Goal: Task Accomplishment & Management: Use online tool/utility

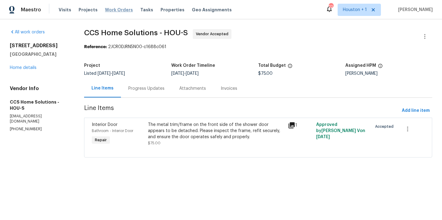
click at [113, 9] on span "Work Orders" at bounding box center [119, 10] width 28 height 6
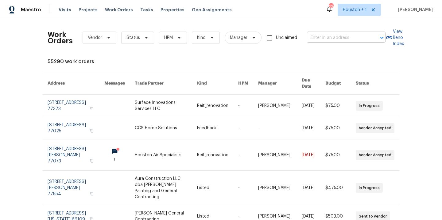
click at [346, 37] on input "text" at bounding box center [337, 38] width 61 height 10
type input "president"
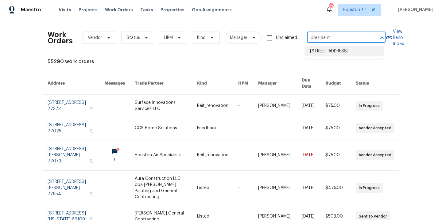
click at [344, 53] on li "4147 Presidents Dr S, Houston, TX 77047" at bounding box center [344, 51] width 79 height 10
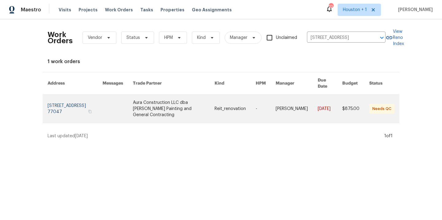
click at [165, 99] on link at bounding box center [174, 109] width 82 height 28
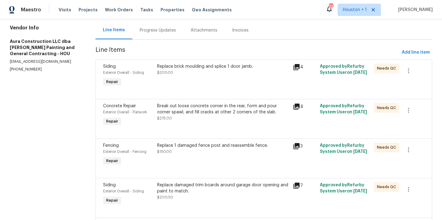
scroll to position [125, 0]
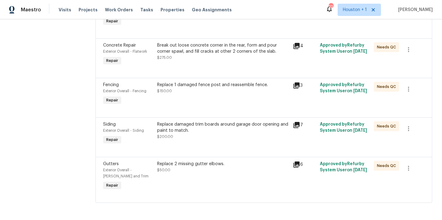
click at [212, 163] on div "Replace 2 missing gutter elbows. $50.00" at bounding box center [223, 167] width 132 height 12
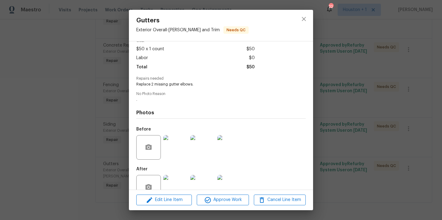
scroll to position [51, 0]
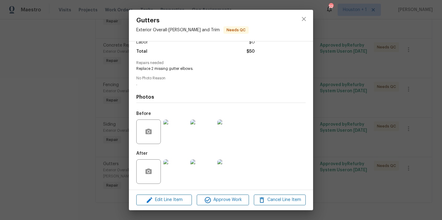
click at [173, 175] on img at bounding box center [175, 172] width 25 height 25
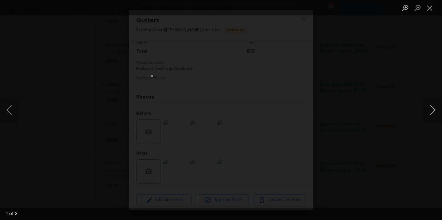
click at [433, 108] on button "Next image" at bounding box center [432, 110] width 18 height 25
click at [395, 81] on div "Lightbox" at bounding box center [221, 110] width 442 height 220
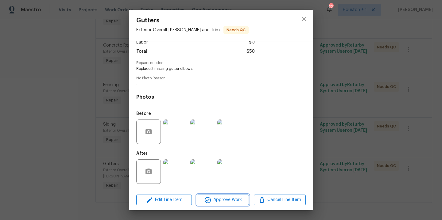
click at [237, 203] on span "Approve Work" at bounding box center [222, 200] width 48 height 8
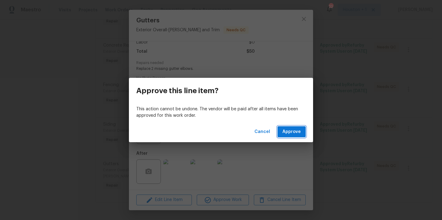
click at [289, 133] on span "Approve" at bounding box center [291, 132] width 18 height 8
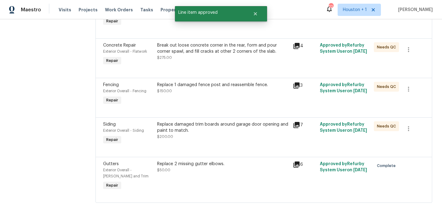
click at [201, 132] on div "Replace damaged trim boards around garage door opening and paint to match. $200…" at bounding box center [223, 130] width 132 height 18
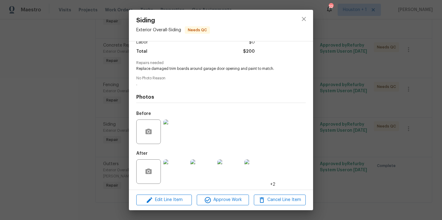
click at [176, 168] on img at bounding box center [175, 172] width 25 height 25
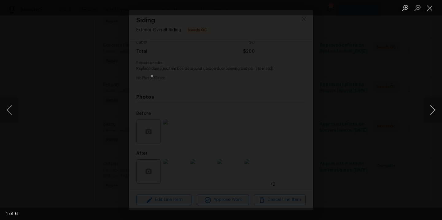
click at [438, 113] on button "Next image" at bounding box center [432, 110] width 18 height 25
click at [410, 95] on div "Lightbox" at bounding box center [221, 110] width 442 height 220
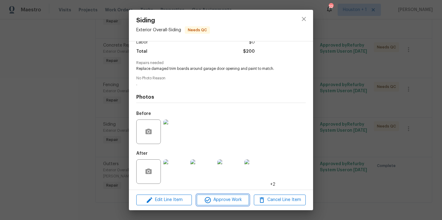
click at [223, 198] on span "Approve Work" at bounding box center [222, 200] width 48 height 8
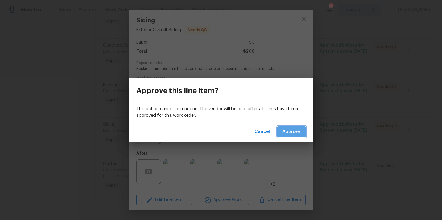
click at [283, 137] on button "Approve" at bounding box center [291, 131] width 28 height 11
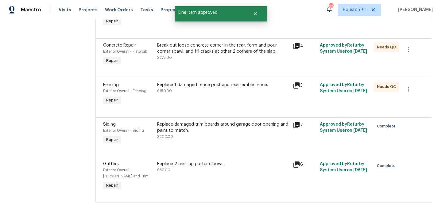
click at [216, 92] on div "Replace 1 damaged fence post and reassemble fence. $150.00" at bounding box center [222, 94] width 135 height 28
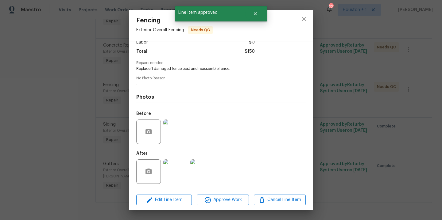
click at [180, 169] on img at bounding box center [175, 172] width 25 height 25
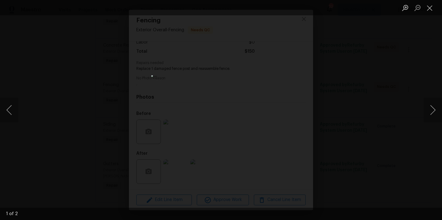
click at [367, 87] on div "Lightbox" at bounding box center [221, 110] width 442 height 220
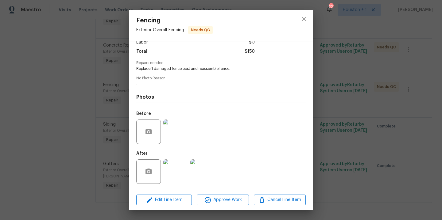
click at [184, 123] on img at bounding box center [175, 132] width 25 height 25
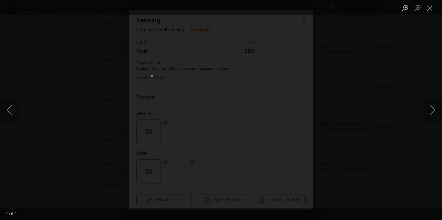
click at [368, 111] on div "Lightbox" at bounding box center [221, 110] width 442 height 220
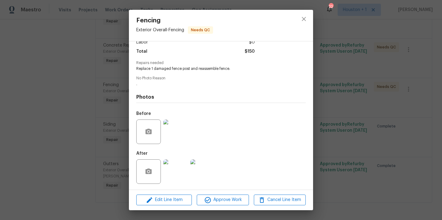
click at [185, 173] on img at bounding box center [175, 172] width 25 height 25
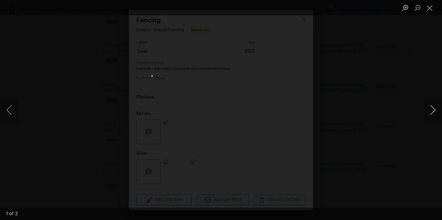
click at [432, 110] on button "Next image" at bounding box center [432, 110] width 18 height 25
click at [413, 86] on div "Lightbox" at bounding box center [221, 110] width 442 height 220
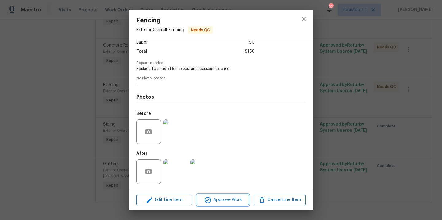
click at [229, 199] on span "Approve Work" at bounding box center [222, 200] width 48 height 8
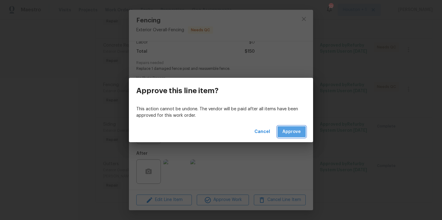
click at [291, 133] on span "Approve" at bounding box center [291, 132] width 18 height 8
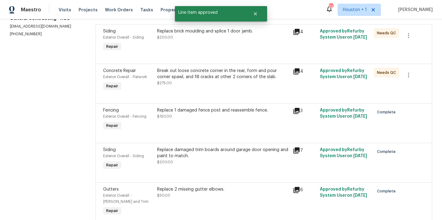
scroll to position [0, 0]
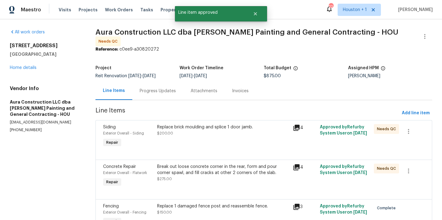
click at [213, 171] on div "Break out loose concrete corner in the rear, form and pour corner spawl, and fi…" at bounding box center [223, 170] width 132 height 12
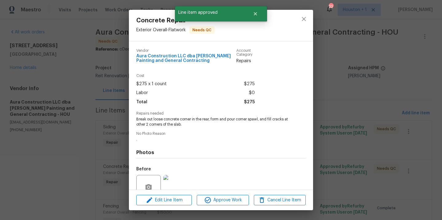
scroll to position [56, 0]
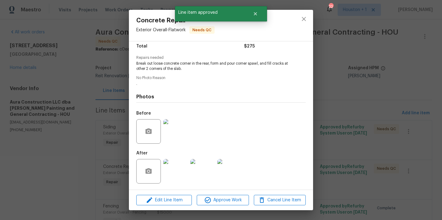
click at [178, 141] on img at bounding box center [175, 131] width 25 height 25
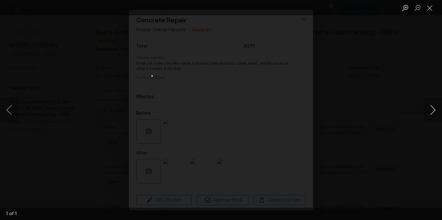
click at [434, 110] on button "Next image" at bounding box center [432, 110] width 18 height 25
click at [405, 85] on div "Lightbox" at bounding box center [221, 110] width 442 height 220
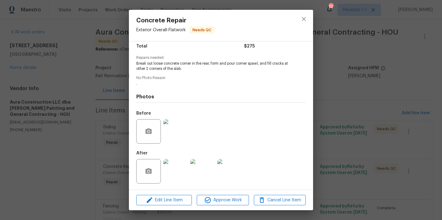
click at [167, 170] on img at bounding box center [175, 171] width 25 height 25
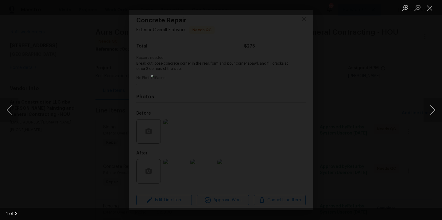
click at [431, 108] on button "Next image" at bounding box center [432, 110] width 18 height 25
click at [404, 80] on div "Lightbox" at bounding box center [221, 110] width 442 height 220
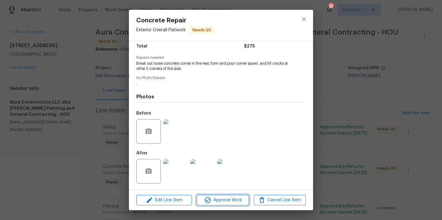
click at [232, 199] on span "Approve Work" at bounding box center [222, 201] width 48 height 8
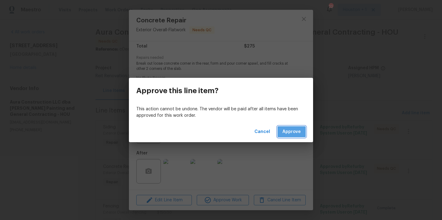
click at [288, 131] on span "Approve" at bounding box center [291, 132] width 18 height 8
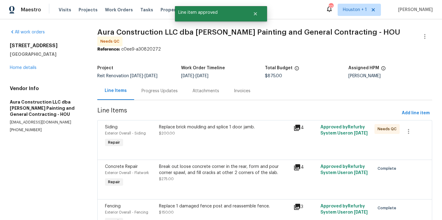
click at [210, 135] on div "Replace brick moulding and splice 1 door jamb. $200.00" at bounding box center [224, 136] width 135 height 28
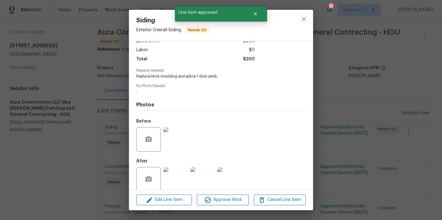
scroll to position [51, 0]
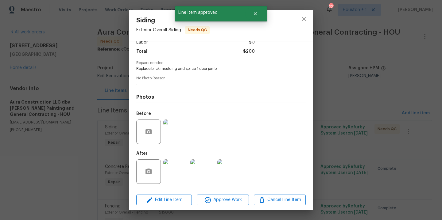
click at [175, 175] on img at bounding box center [175, 172] width 25 height 25
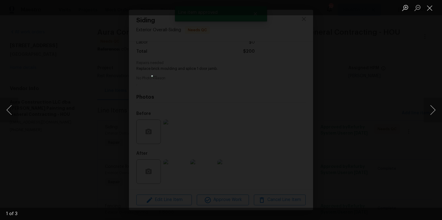
click at [352, 112] on div "Lightbox" at bounding box center [221, 110] width 442 height 220
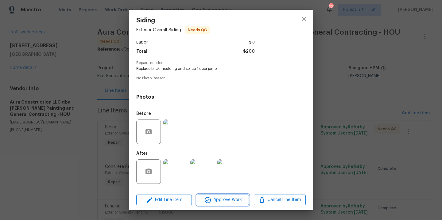
click at [229, 200] on span "Approve Work" at bounding box center [222, 200] width 48 height 8
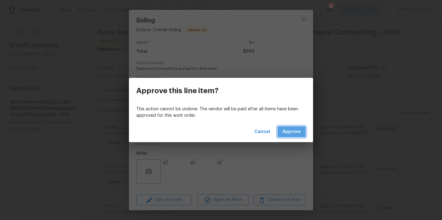
click at [290, 132] on span "Approve" at bounding box center [291, 132] width 18 height 8
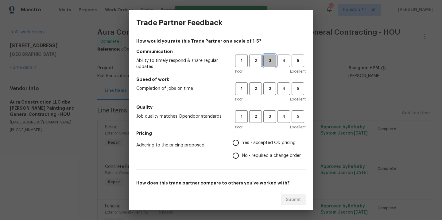
click at [266, 60] on span "3" at bounding box center [269, 60] width 11 height 7
click at [267, 85] on button "3" at bounding box center [269, 89] width 13 height 13
click at [270, 114] on span "3" at bounding box center [269, 116] width 11 height 7
click at [262, 141] on span "Yes - accepted OD pricing" at bounding box center [268, 143] width 53 height 6
click at [242, 141] on input "Yes - accepted OD pricing" at bounding box center [235, 143] width 13 height 13
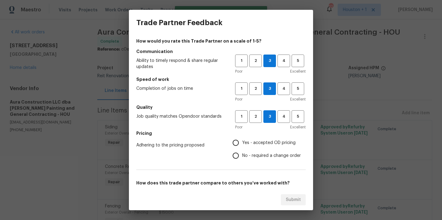
radio input "true"
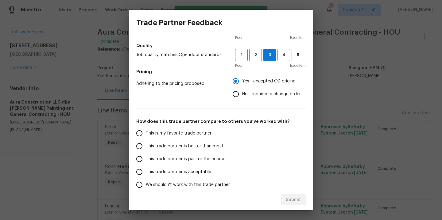
scroll to position [91, 0]
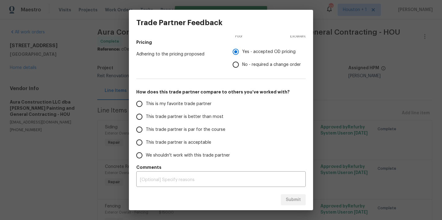
click at [179, 102] on span "This is my favorite trade partner" at bounding box center [179, 104] width 66 height 6
click at [146, 102] on input "This is my favorite trade partner" at bounding box center [139, 104] width 13 height 13
click at [300, 203] on span "Submit" at bounding box center [293, 200] width 15 height 8
radio input "true"
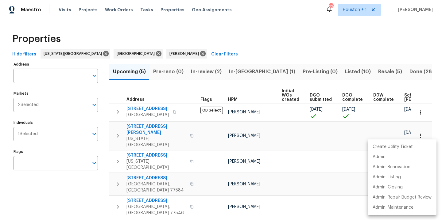
scroll to position [0, 74]
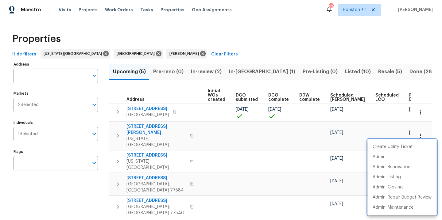
click at [285, 32] on div at bounding box center [221, 110] width 442 height 220
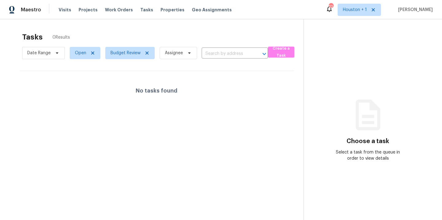
click at [164, 132] on section "Tasks 0 Results Date Range Open Budget Review Assignee ​ Create a Task No tasks…" at bounding box center [157, 134] width 294 height 210
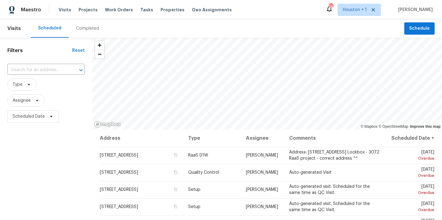
click at [81, 32] on div "Completed" at bounding box center [88, 28] width 38 height 18
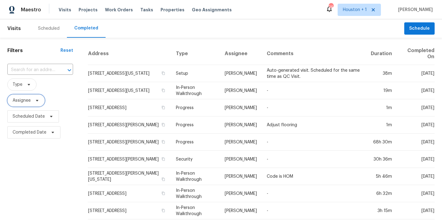
click at [33, 104] on span "Assignee" at bounding box center [25, 100] width 37 height 12
type input "s"
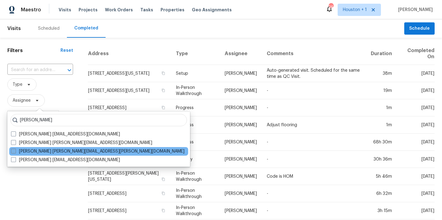
type input "joshua bea"
click at [47, 151] on label "Joshua Beatty joshua.beatty@opendoor.com" at bounding box center [97, 151] width 173 height 6
click at [15, 151] on input "Joshua Beatty joshua.beatty@opendoor.com" at bounding box center [13, 150] width 4 height 4
checkbox input "true"
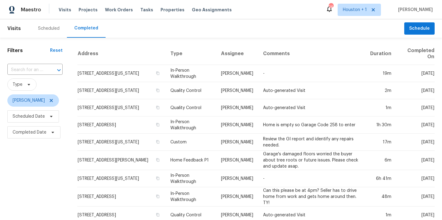
click at [47, 24] on div "Scheduled" at bounding box center [49, 28] width 36 height 18
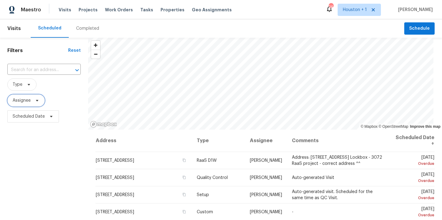
click at [23, 100] on span "Assignee" at bounding box center [22, 101] width 18 height 6
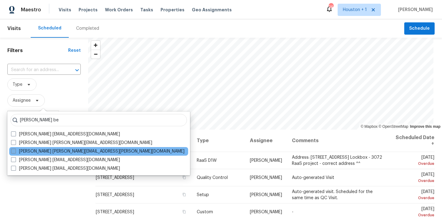
type input "joshua be"
click at [69, 152] on label "Joshua Beatty joshua.beatty@opendoor.com" at bounding box center [97, 151] width 173 height 6
click at [15, 152] on input "Joshua Beatty joshua.beatty@opendoor.com" at bounding box center [13, 150] width 4 height 4
checkbox input "true"
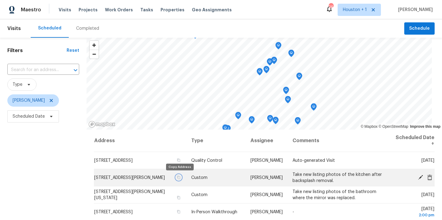
click at [179, 177] on icon "button" at bounding box center [179, 178] width 4 height 4
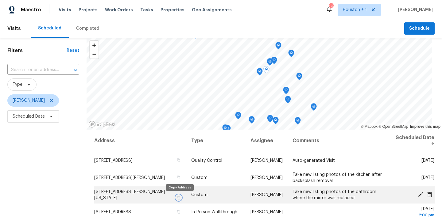
click at [179, 199] on icon "button" at bounding box center [179, 198] width 4 height 4
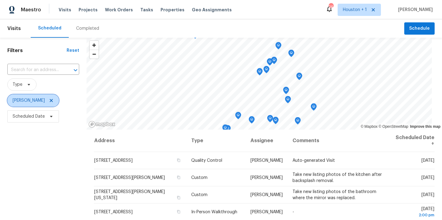
click at [50, 101] on icon at bounding box center [51, 100] width 3 height 3
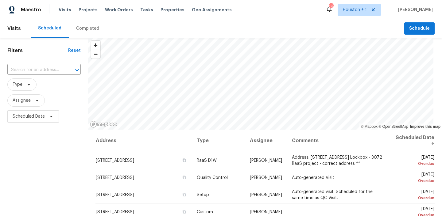
click at [52, 189] on div "Filters Reset ​ Type Assignee Scheduled Date" at bounding box center [44, 172] width 88 height 268
click at [97, 31] on div "Completed" at bounding box center [88, 28] width 38 height 18
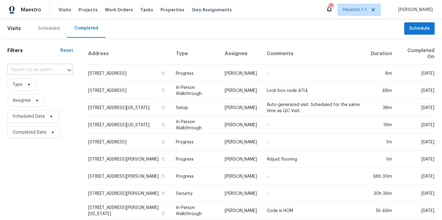
click at [42, 72] on input "text" at bounding box center [31, 70] width 48 height 10
click at [38, 51] on h1 "Filters" at bounding box center [33, 51] width 53 height 6
click at [35, 117] on span "Scheduled Date" at bounding box center [29, 116] width 32 height 6
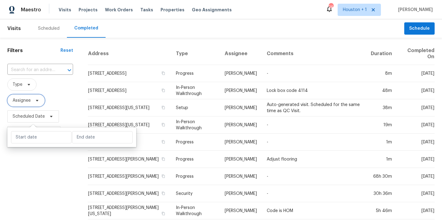
click at [38, 104] on span "Assignee" at bounding box center [25, 100] width 37 height 12
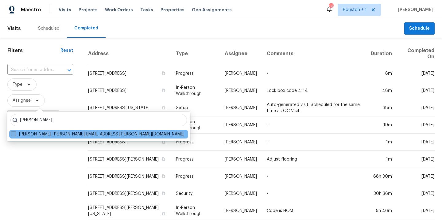
type input "stephen lacy"
click at [52, 133] on label "Stephen Lacy stephen.lacy@opendoor.com" at bounding box center [97, 134] width 173 height 6
click at [15, 133] on input "Stephen Lacy stephen.lacy@opendoor.com" at bounding box center [13, 133] width 4 height 4
checkbox input "true"
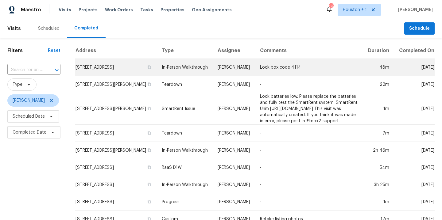
click at [298, 72] on td "Lock box code 4114" at bounding box center [309, 67] width 108 height 17
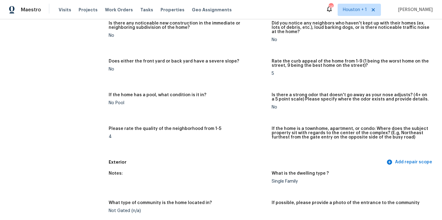
scroll to position [197, 0]
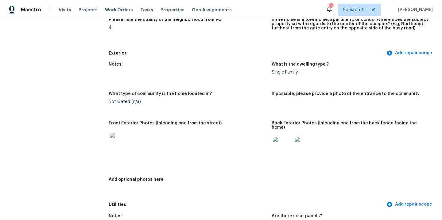
click at [121, 144] on img at bounding box center [120, 143] width 20 height 20
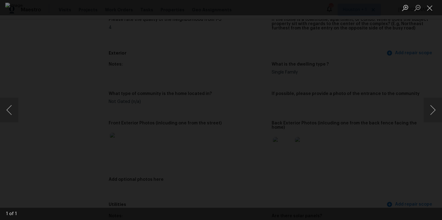
click at [367, 55] on img "Lightbox" at bounding box center [220, 110] width 431 height 215
click at [381, 150] on div "Lightbox" at bounding box center [221, 110] width 442 height 220
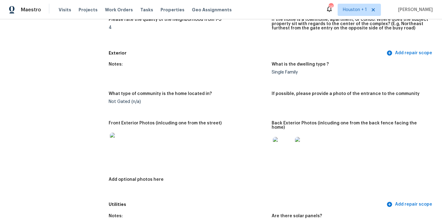
click at [281, 149] on img at bounding box center [283, 147] width 20 height 20
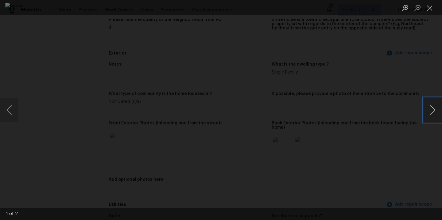
click at [431, 108] on button "Next image" at bounding box center [432, 110] width 18 height 25
click at [421, 54] on div "Lightbox" at bounding box center [221, 110] width 442 height 220
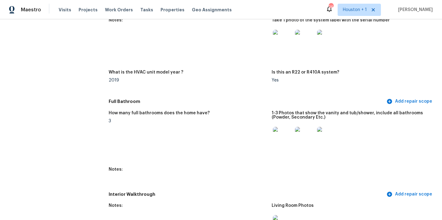
scroll to position [567, 0]
click at [286, 129] on img at bounding box center [283, 137] width 20 height 20
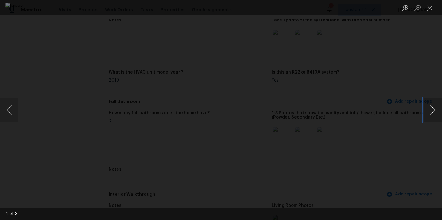
click at [431, 110] on button "Next image" at bounding box center [432, 110] width 18 height 25
click at [426, 62] on div "Lightbox" at bounding box center [221, 110] width 442 height 220
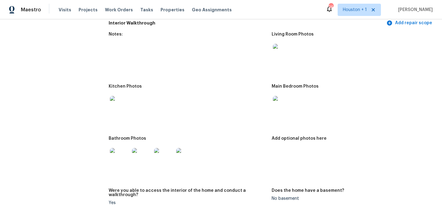
scroll to position [750, 0]
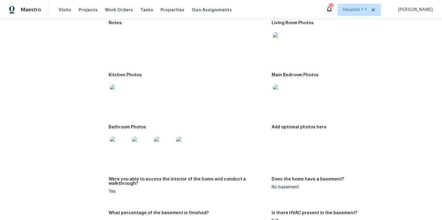
click at [116, 141] on img at bounding box center [120, 147] width 20 height 20
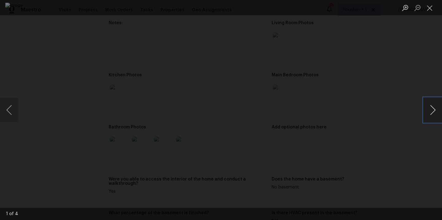
click at [435, 109] on button "Next image" at bounding box center [432, 110] width 18 height 25
click at [433, 109] on button "Next image" at bounding box center [432, 110] width 18 height 25
click at [428, 66] on div "Lightbox" at bounding box center [221, 110] width 442 height 220
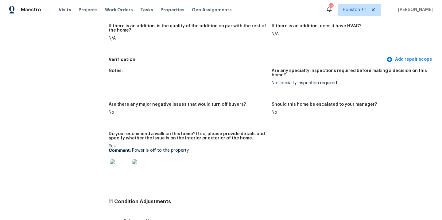
scroll to position [1362, 0]
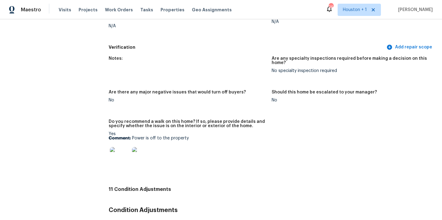
click at [114, 150] on img at bounding box center [120, 157] width 20 height 20
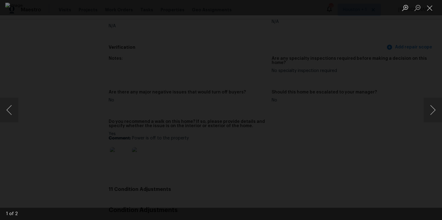
click at [416, 63] on div "Lightbox" at bounding box center [221, 110] width 442 height 220
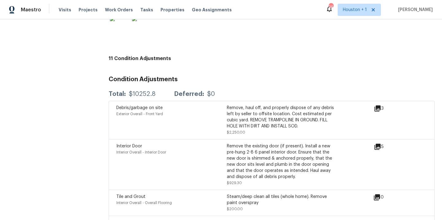
scroll to position [1543, 0]
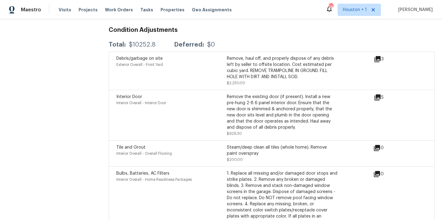
click at [276, 111] on div "Remove the existing door (if present). Install a new pre-hung 2-8 6 panel inter…" at bounding box center [282, 112] width 110 height 37
click at [374, 94] on icon at bounding box center [377, 97] width 7 height 7
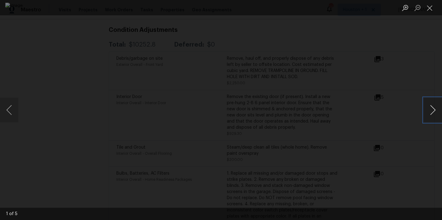
click at [426, 110] on button "Next image" at bounding box center [432, 110] width 18 height 25
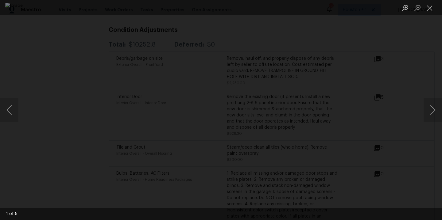
click at [418, 83] on div "Lightbox" at bounding box center [221, 110] width 442 height 220
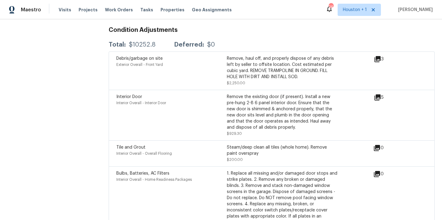
click at [374, 145] on icon at bounding box center [377, 148] width 6 height 6
click at [361, 108] on div "Interior Door Interior Overall - Interior Door Remove the existing door (if pre…" at bounding box center [244, 115] width 257 height 43
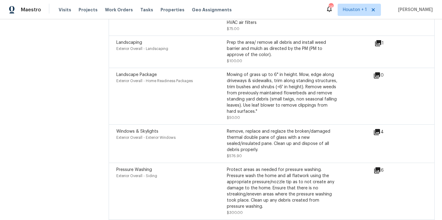
scroll to position [1805, 0]
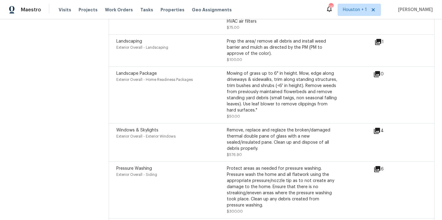
click at [378, 127] on div "4" at bounding box center [388, 130] width 30 height 7
click at [374, 128] on icon at bounding box center [377, 131] width 6 height 6
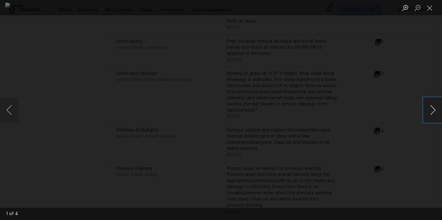
click at [434, 107] on button "Next image" at bounding box center [432, 110] width 18 height 25
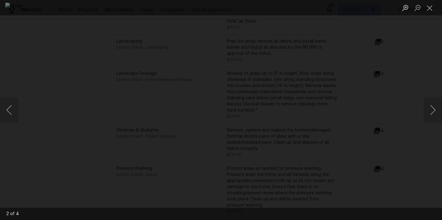
click at [421, 70] on div "Lightbox" at bounding box center [221, 110] width 442 height 220
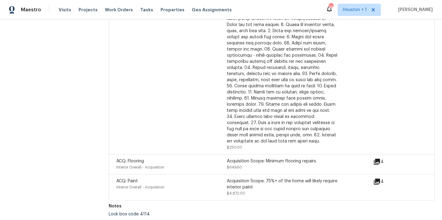
scroll to position [2044, 0]
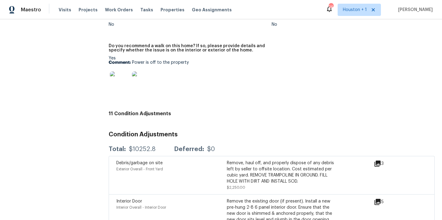
scroll to position [1371, 0]
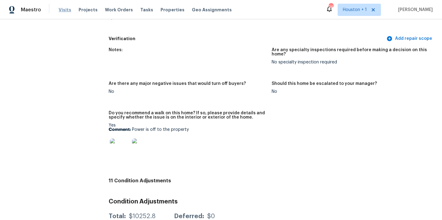
click at [60, 8] on span "Visits" at bounding box center [65, 10] width 13 height 6
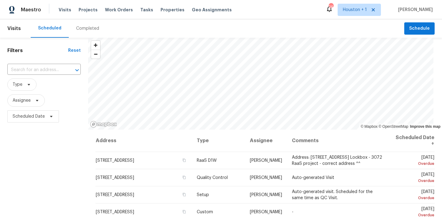
click at [57, 169] on div "Filters Reset ​ Type Assignee Scheduled Date" at bounding box center [44, 172] width 88 height 268
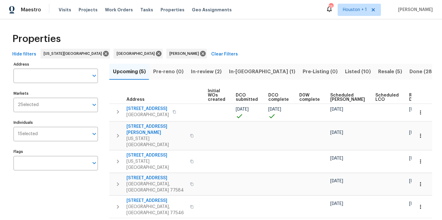
scroll to position [0, 79]
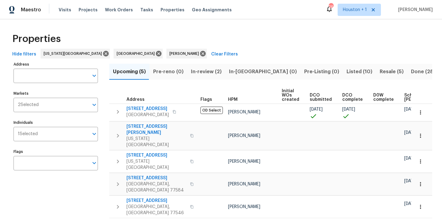
click at [346, 74] on span "Listed (10)" at bounding box center [359, 71] width 26 height 9
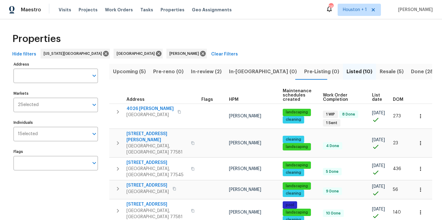
click at [379, 73] on span "Resale (5)" at bounding box center [391, 71] width 24 height 9
